Goal: Task Accomplishment & Management: Manage account settings

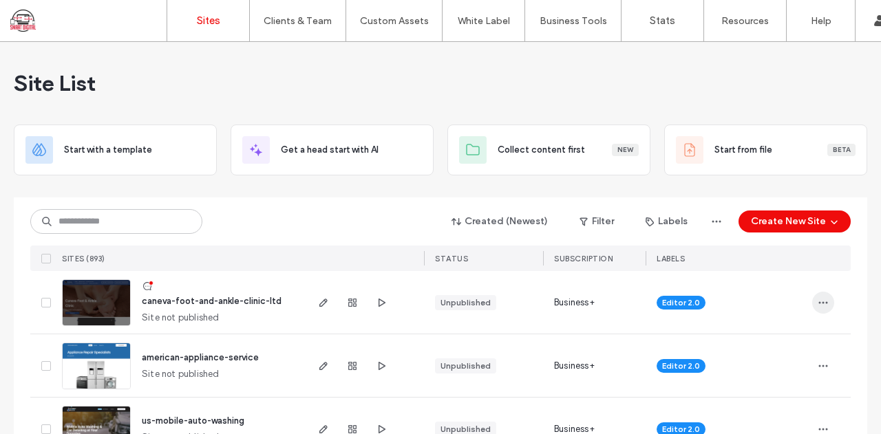
click at [812, 302] on span "button" at bounding box center [823, 303] width 22 height 22
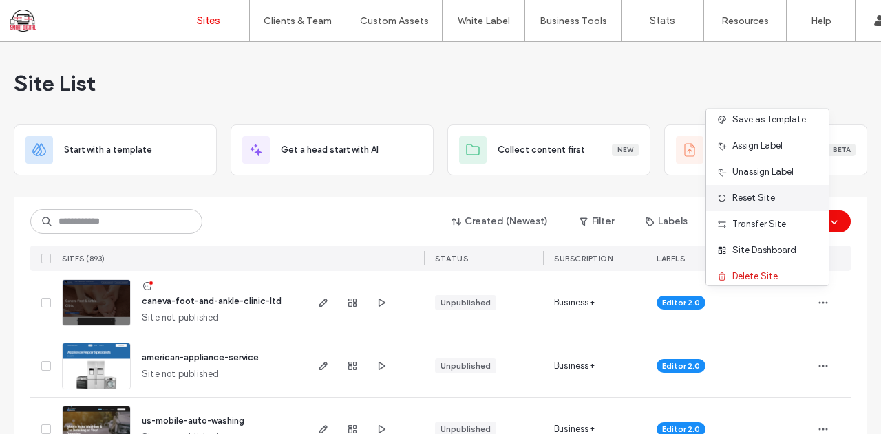
scroll to position [70, 0]
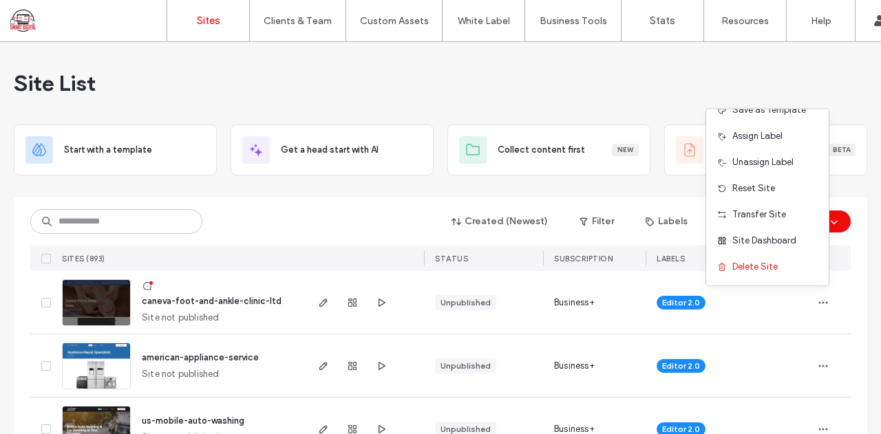
click at [567, 91] on div "Site List" at bounding box center [440, 83] width 853 height 83
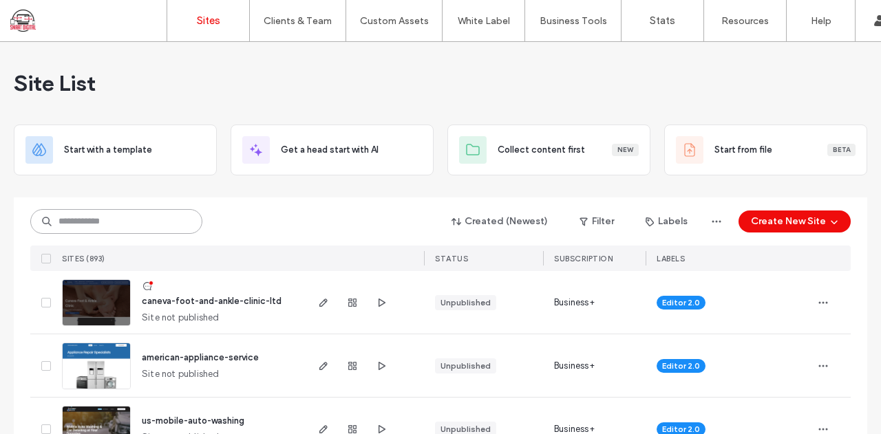
click at [153, 229] on input at bounding box center [116, 221] width 172 height 25
paste input "********"
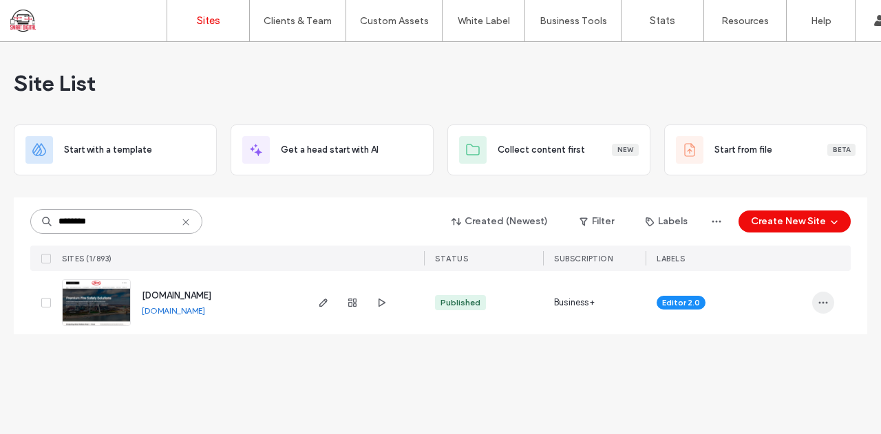
type input "********"
click at [824, 305] on icon "button" at bounding box center [822, 302] width 11 height 11
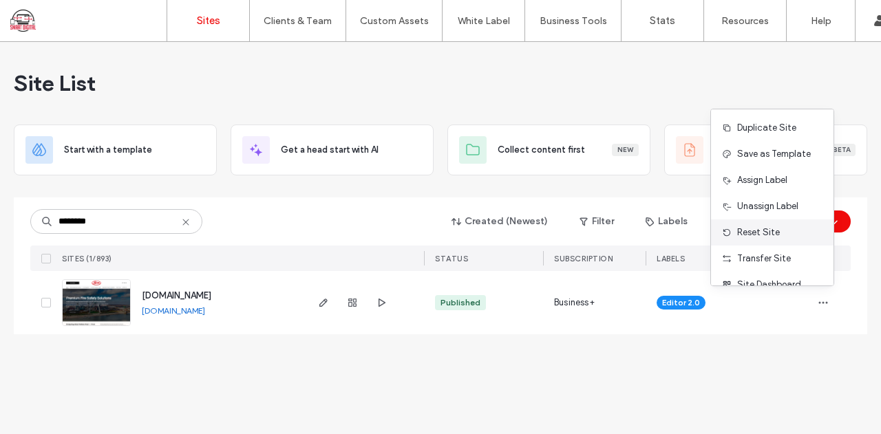
scroll to position [44, 0]
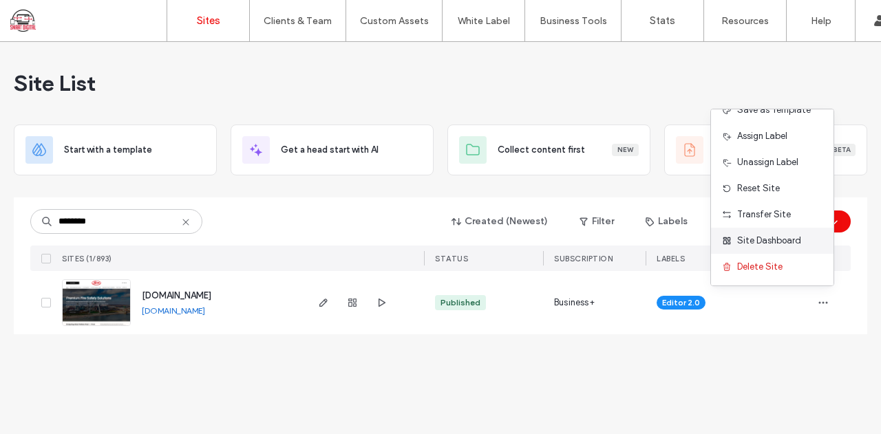
click at [783, 235] on span "Site Dashboard" at bounding box center [769, 241] width 64 height 14
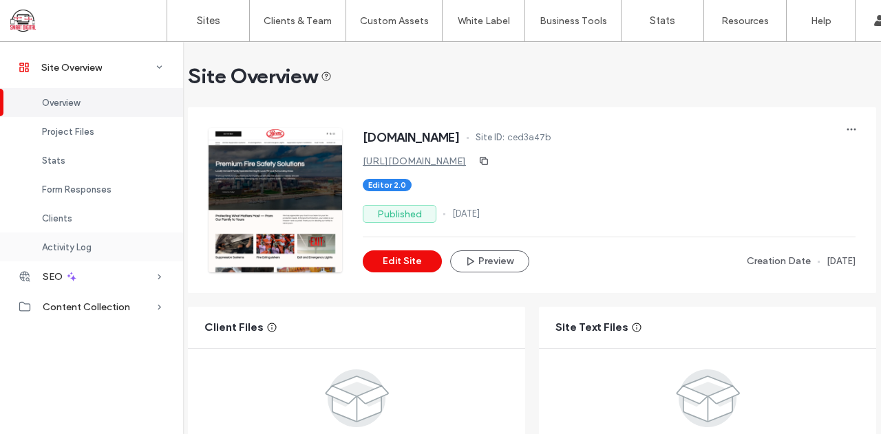
click at [65, 245] on span "Activity Log" at bounding box center [67, 247] width 50 height 10
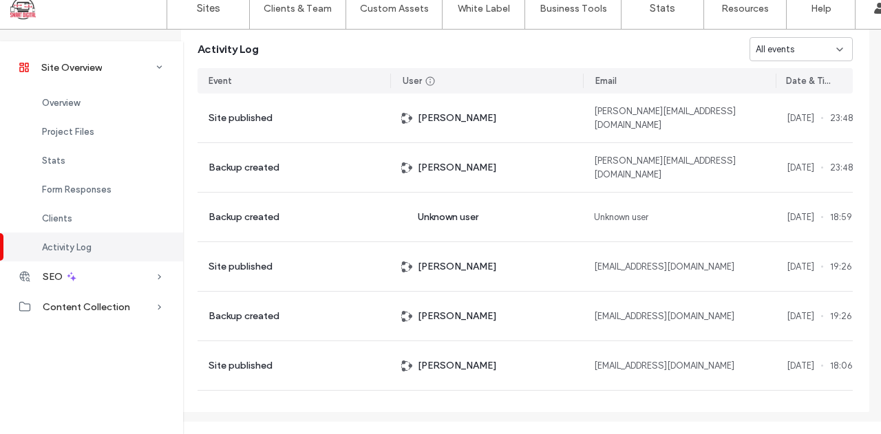
click at [839, 54] on icon at bounding box center [839, 49] width 11 height 11
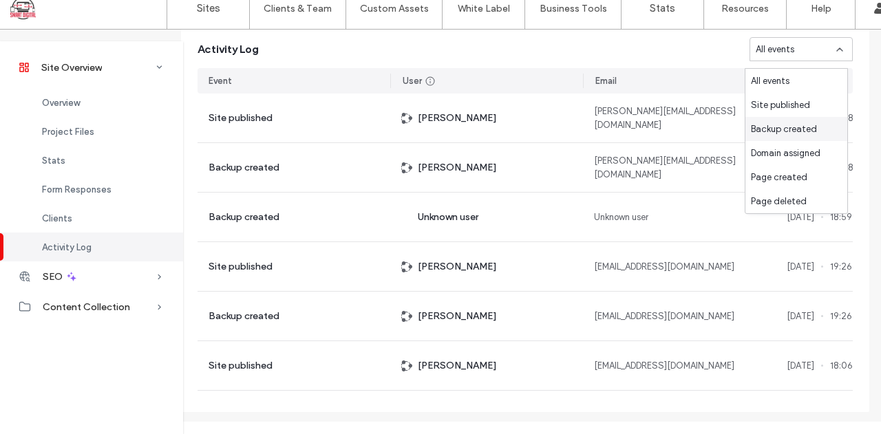
scroll to position [24, 0]
click at [677, 60] on div "Activity Log All events" at bounding box center [525, 45] width 688 height 32
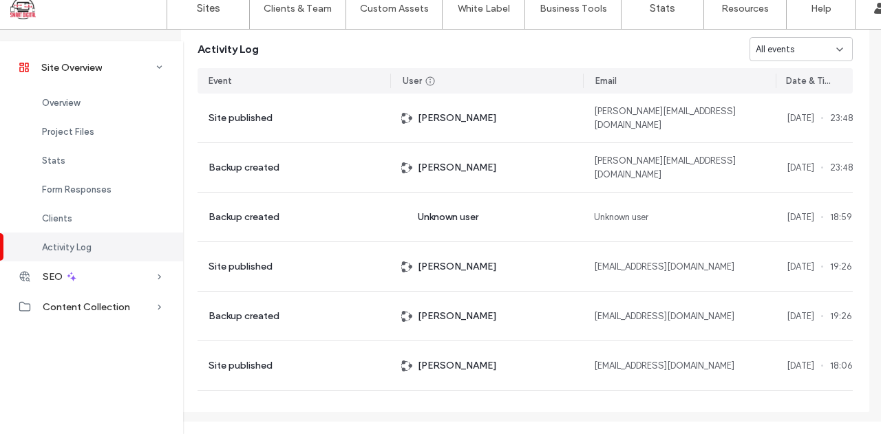
click at [835, 55] on icon at bounding box center [839, 49] width 11 height 11
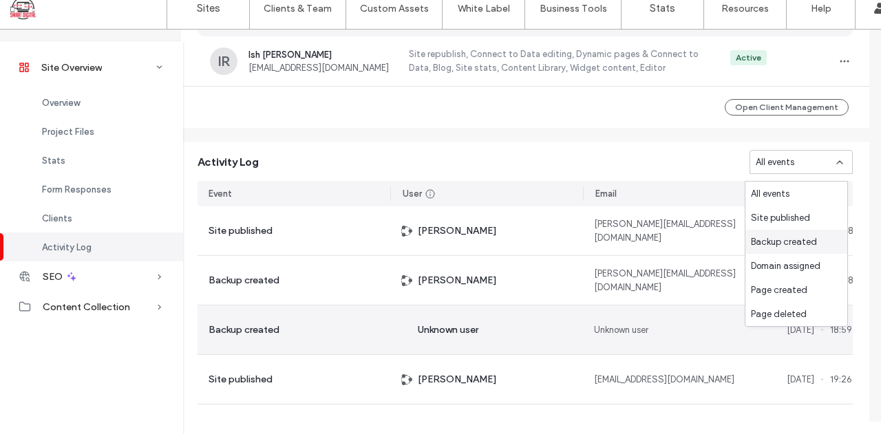
scroll to position [1208, 7]
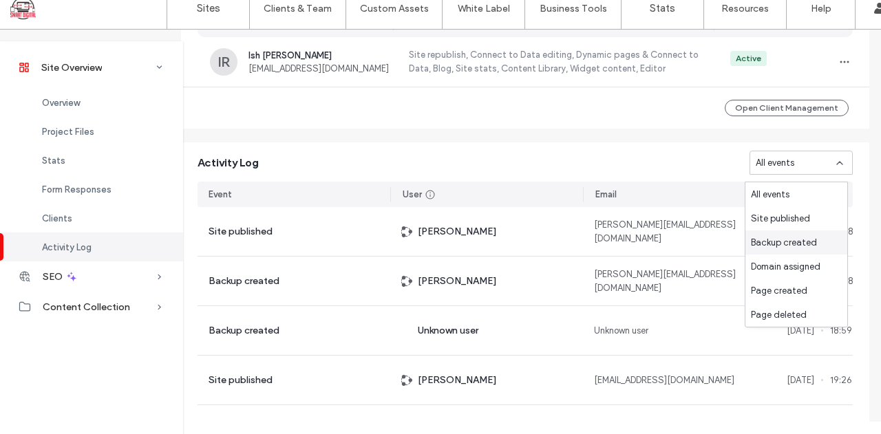
click at [652, 122] on div "Open Client Management" at bounding box center [525, 107] width 688 height 41
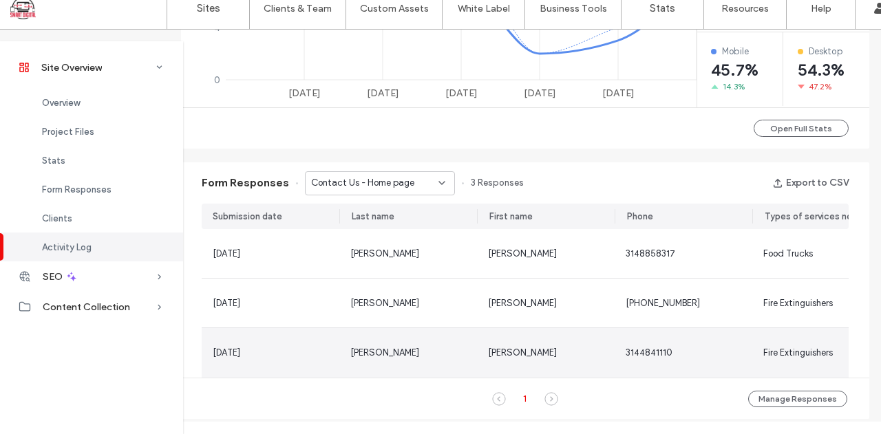
scroll to position [749, 7]
